Goal: Information Seeking & Learning: Learn about a topic

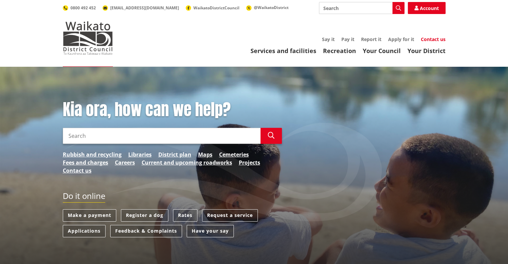
click at [429, 38] on link "Contact us" at bounding box center [433, 39] width 25 height 6
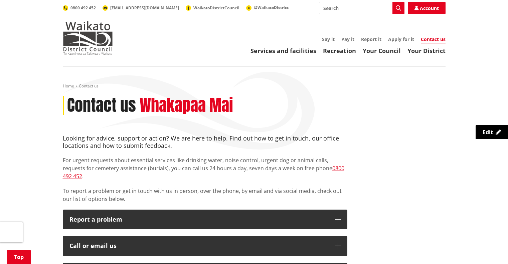
scroll to position [121, 0]
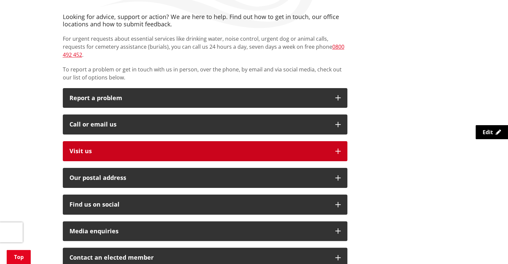
click at [279, 148] on p "Visit us" at bounding box center [198, 151] width 259 height 7
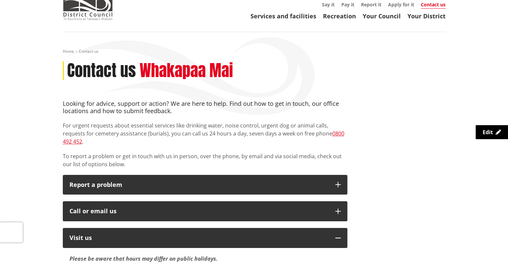
scroll to position [10, 0]
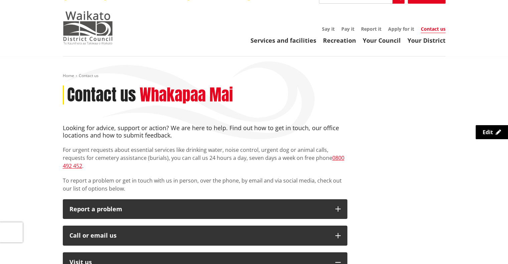
click at [86, 27] on img at bounding box center [88, 27] width 50 height 33
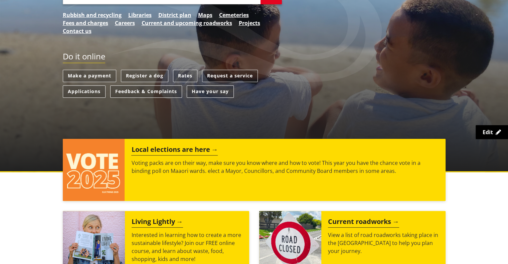
scroll to position [228, 0]
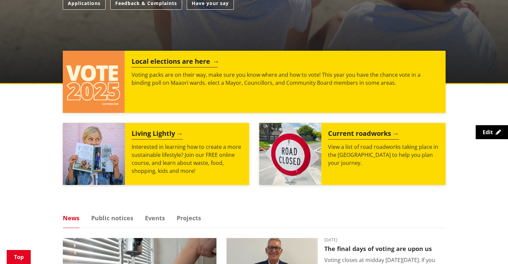
drag, startPoint x: 0, startPoint y: 0, endPoint x: 268, endPoint y: 88, distance: 282.2
click at [268, 88] on div "Local elections are here Voting packs are on their way, make sure you know wher…" at bounding box center [285, 82] width 320 height 62
click at [270, 89] on div "Local elections are here Voting packs are on their way, make sure you know wher…" at bounding box center [285, 82] width 320 height 62
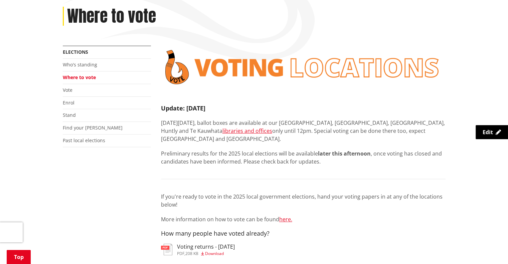
scroll to position [89, 0]
click at [66, 91] on link "Vote" at bounding box center [68, 90] width 10 height 6
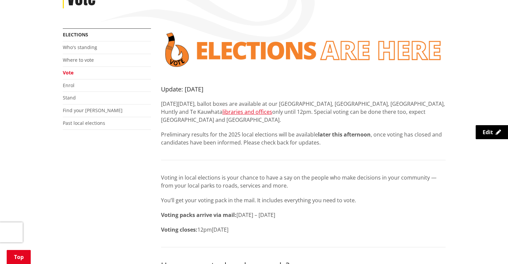
scroll to position [107, 0]
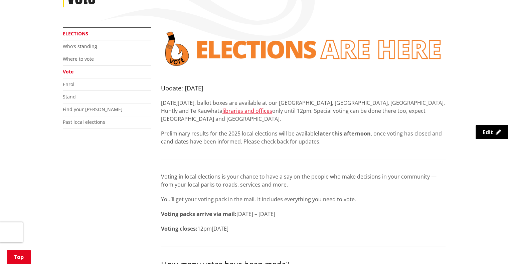
click at [75, 33] on link "Elections" at bounding box center [75, 33] width 25 height 6
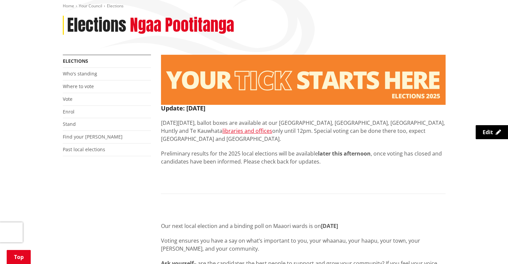
scroll to position [81, 0]
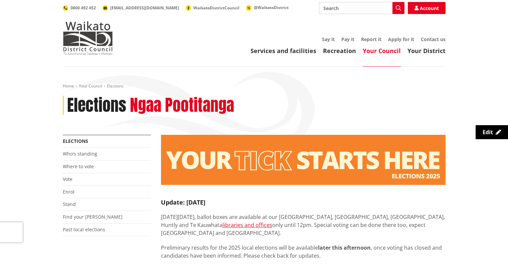
scroll to position [81, 0]
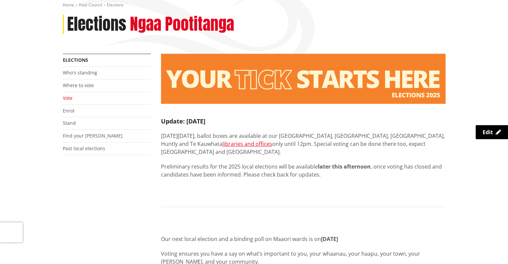
click at [68, 97] on link "Vote" at bounding box center [68, 98] width 10 height 6
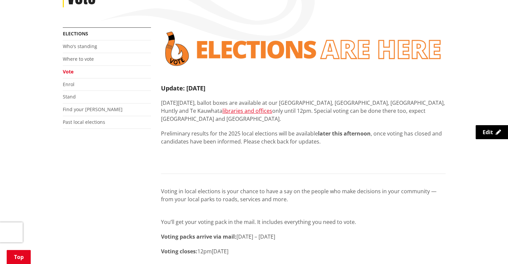
scroll to position [108, 0]
click at [74, 34] on link "Elections" at bounding box center [75, 33] width 25 height 6
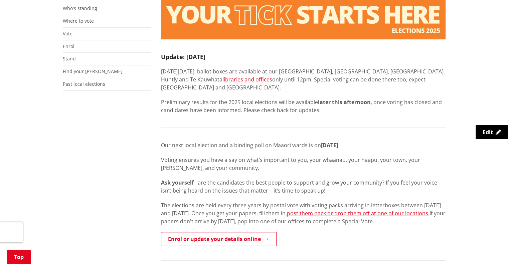
scroll to position [147, 0]
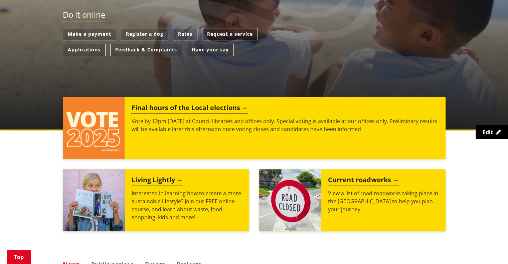
scroll to position [184, 0]
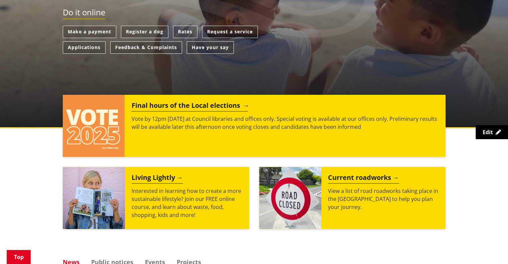
click at [183, 111] on div "Final hours of the Local elections Vote by 12pm today at Council libraries and …" at bounding box center [285, 126] width 320 height 62
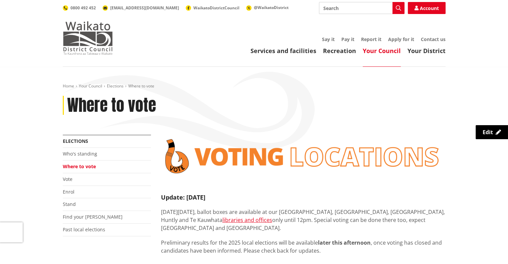
click at [78, 42] on img at bounding box center [88, 37] width 50 height 33
